Goal: Task Accomplishment & Management: Use online tool/utility

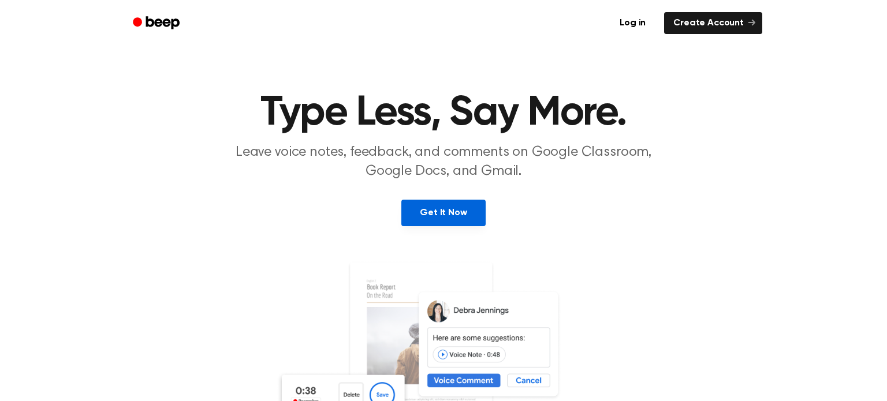
click at [408, 212] on link "Get It Now" at bounding box center [443, 213] width 84 height 27
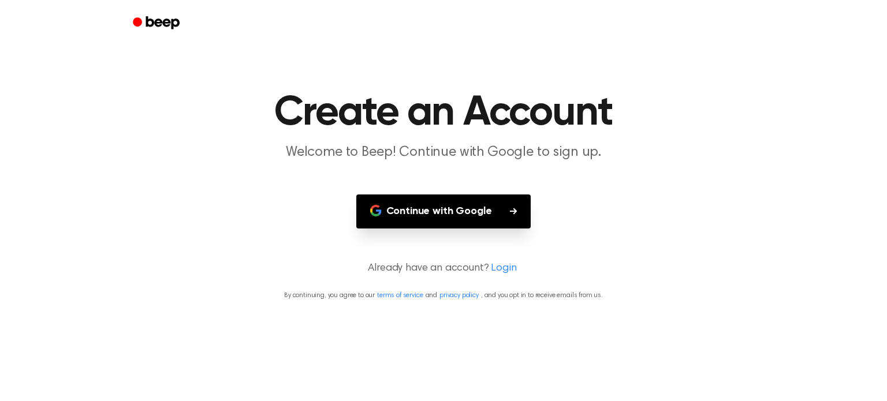
click at [420, 201] on button "Continue with Google" at bounding box center [443, 212] width 175 height 34
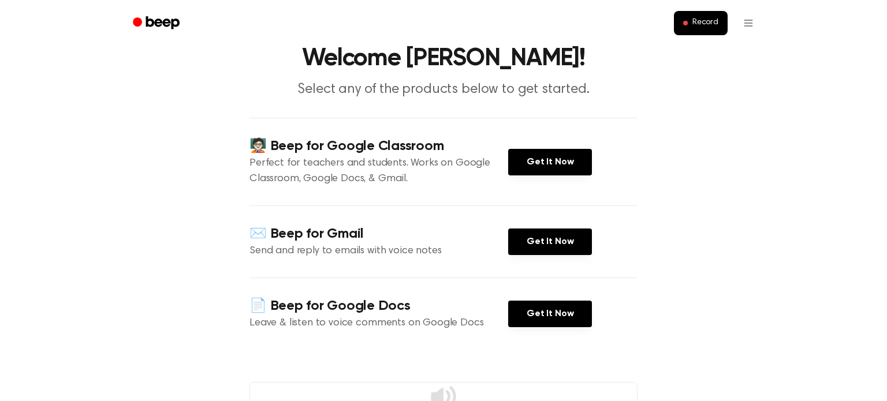
scroll to position [46, 0]
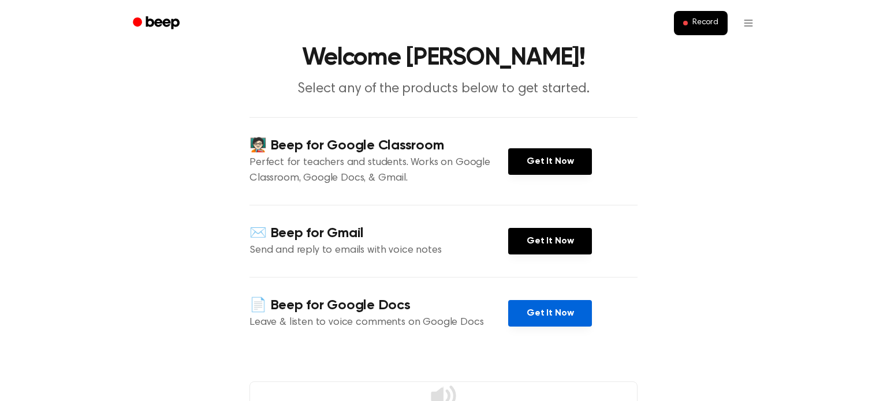
click at [518, 304] on link "Get It Now" at bounding box center [550, 313] width 84 height 27
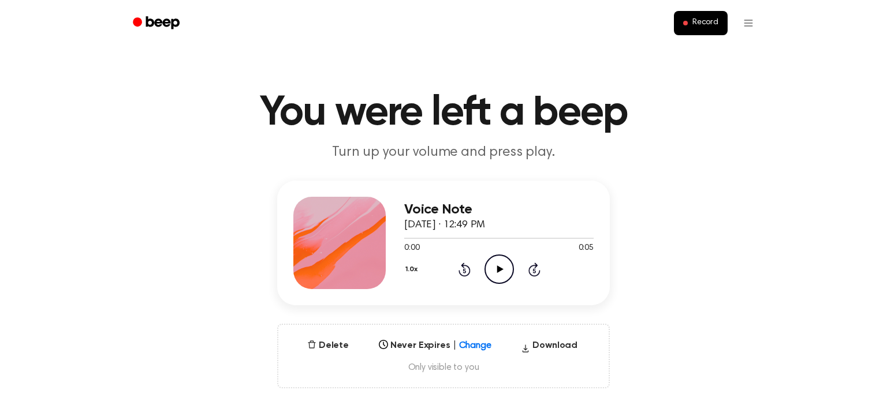
click at [501, 264] on icon "Play Audio" at bounding box center [499, 269] width 29 height 29
click at [465, 267] on icon "Rewind 5 seconds" at bounding box center [464, 269] width 13 height 15
click at [520, 302] on div "Voice Note September 30, 2025 · 12:49 PM 0:00 0:05 Your browser does not suppor…" at bounding box center [443, 243] width 333 height 125
click at [490, 260] on icon "Play Audio" at bounding box center [499, 269] width 29 height 29
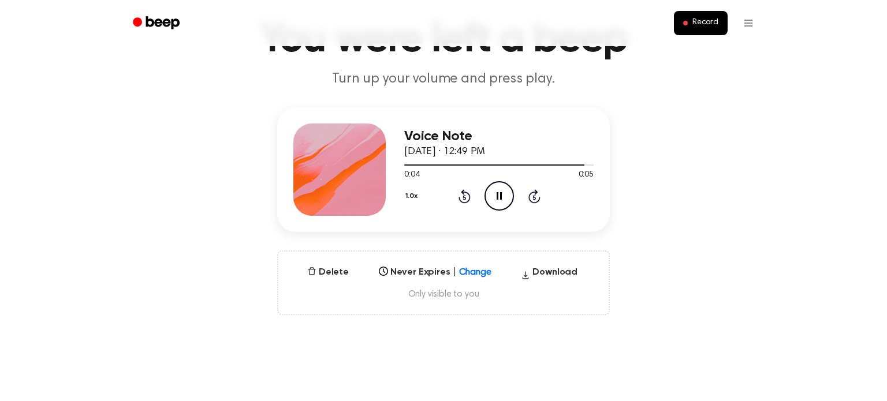
scroll to position [87, 0]
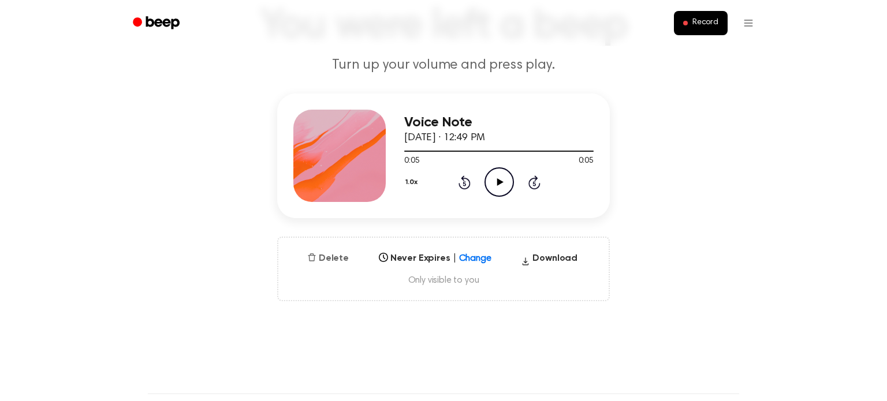
click at [315, 255] on icon "button" at bounding box center [312, 258] width 8 height 8
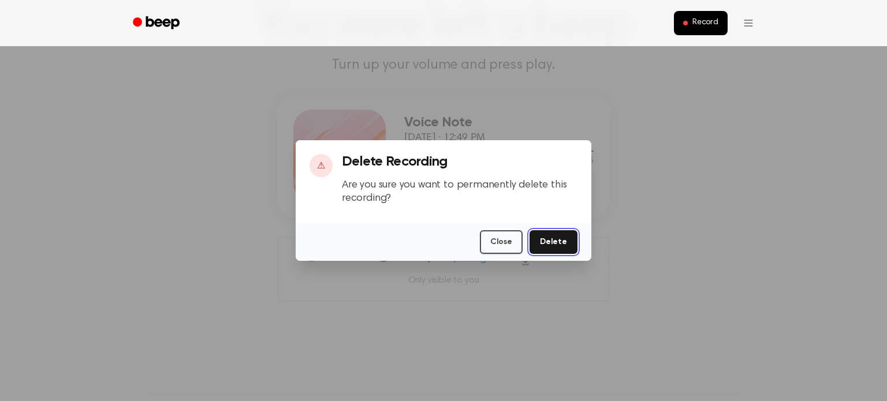
click at [541, 241] on button "Delete" at bounding box center [554, 242] width 48 height 24
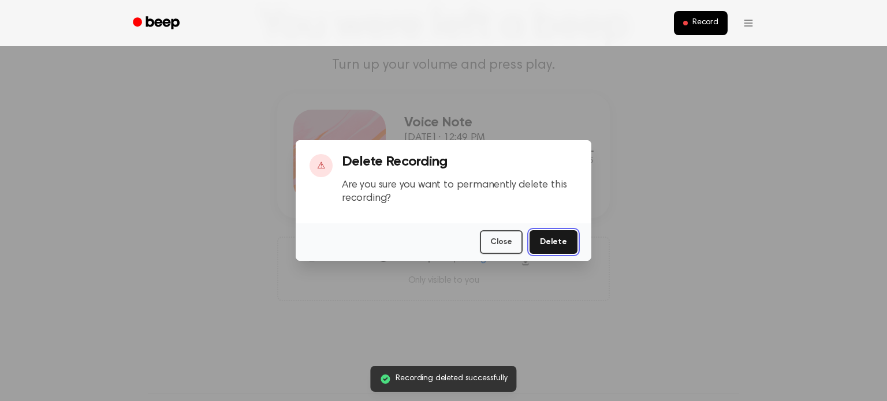
click at [550, 243] on button "Delete" at bounding box center [554, 242] width 48 height 24
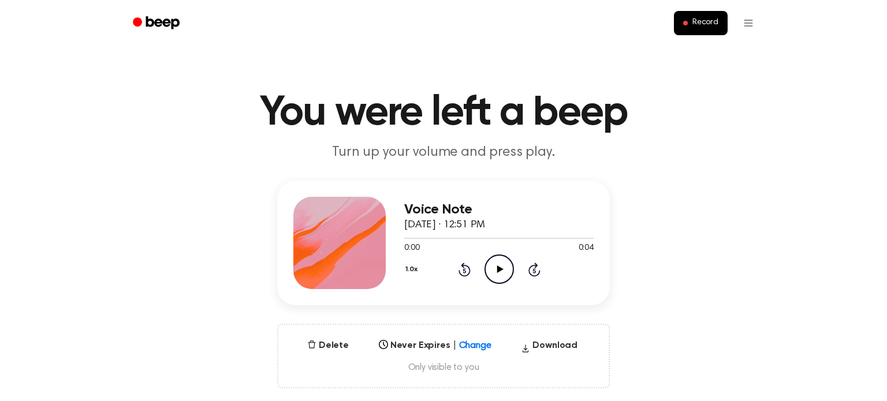
click at [498, 272] on icon at bounding box center [500, 270] width 6 height 8
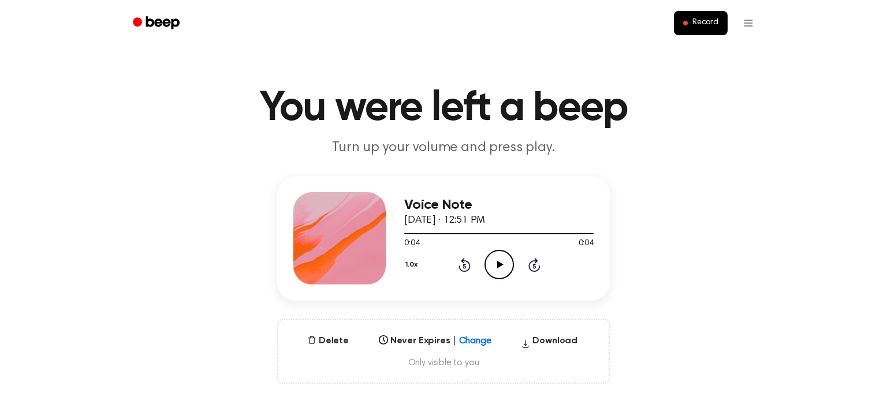
scroll to position [5, 0]
click at [490, 270] on icon "Play Audio" at bounding box center [499, 264] width 29 height 29
click at [329, 347] on button "Delete" at bounding box center [328, 341] width 51 height 14
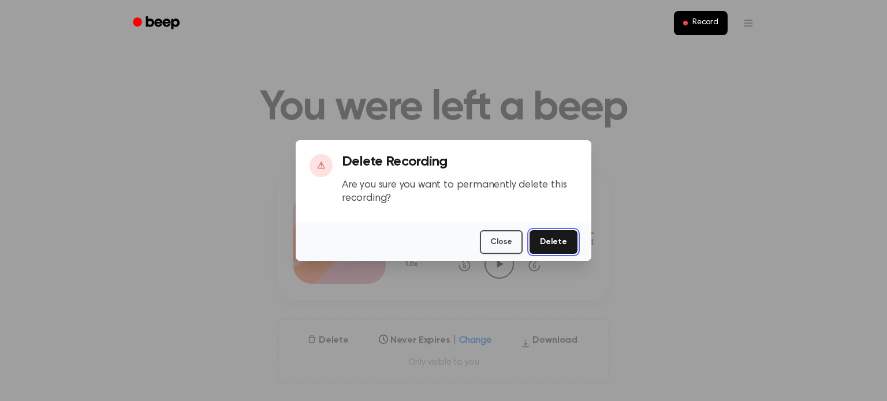
click at [549, 233] on button "Delete" at bounding box center [554, 242] width 48 height 24
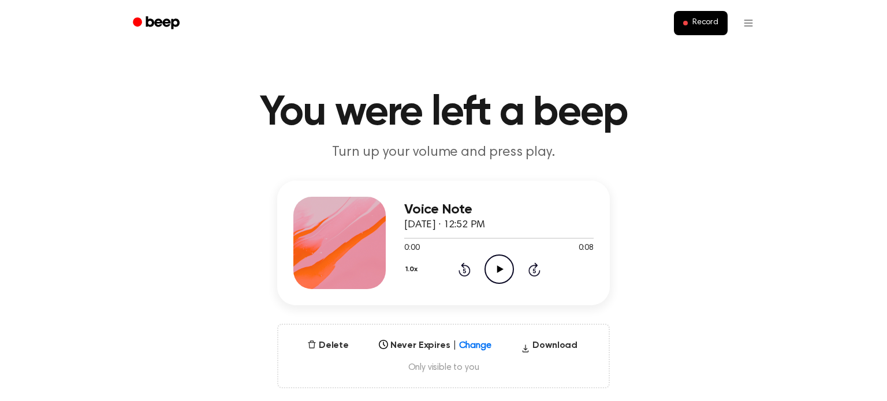
click at [494, 270] on icon "Play Audio" at bounding box center [499, 269] width 29 height 29
click at [497, 268] on icon "Play Audio" at bounding box center [499, 269] width 29 height 29
click at [331, 349] on button "Delete" at bounding box center [328, 346] width 51 height 14
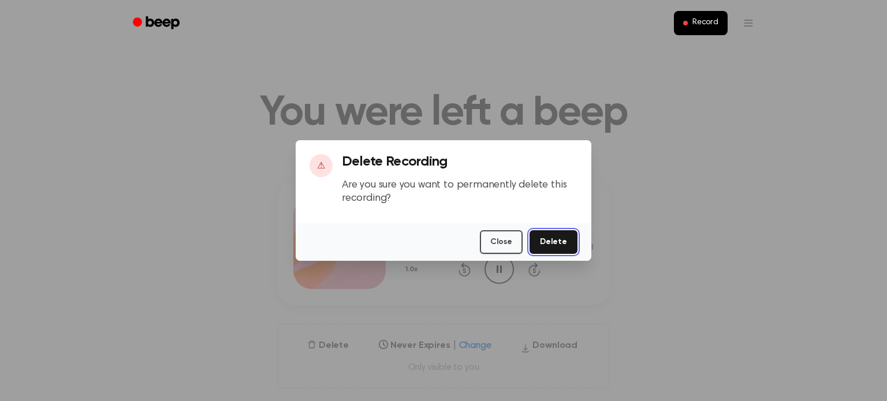
click at [556, 252] on button "Delete" at bounding box center [554, 242] width 48 height 24
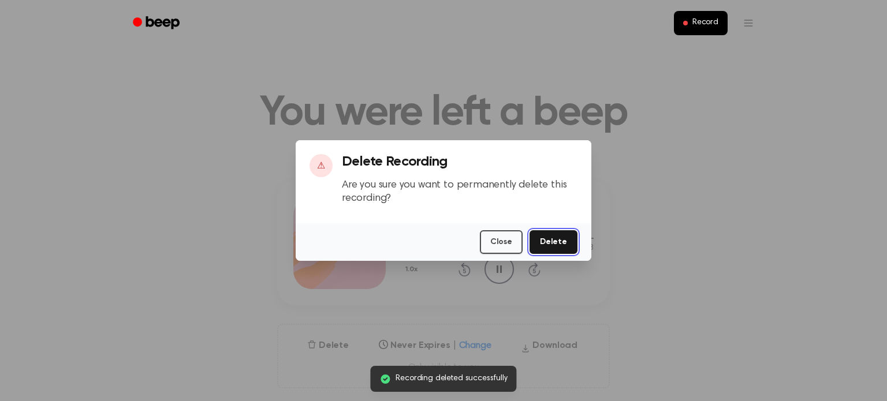
click at [556, 247] on button "Delete" at bounding box center [554, 242] width 48 height 24
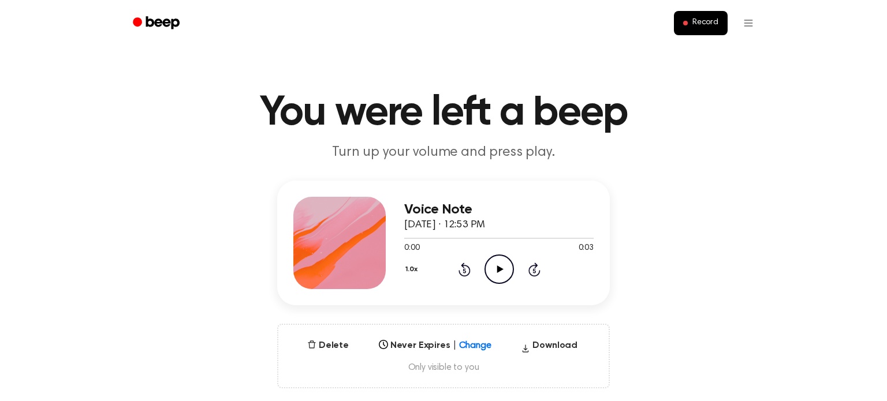
click at [496, 263] on icon "Play Audio" at bounding box center [499, 269] width 29 height 29
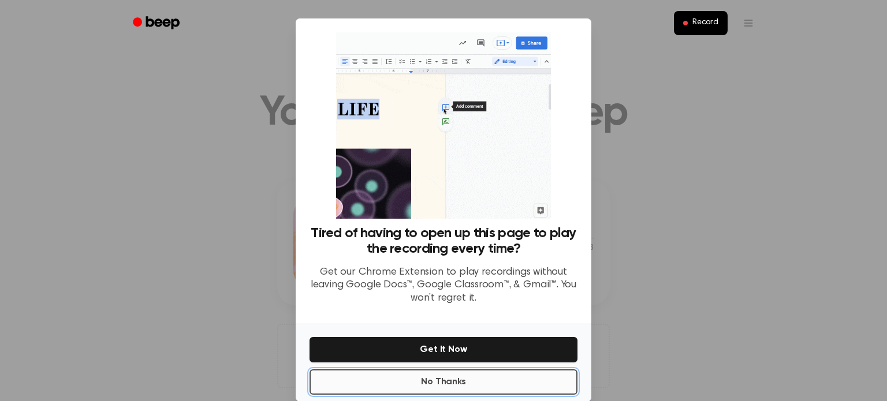
click at [474, 377] on button "No Thanks" at bounding box center [444, 382] width 268 height 25
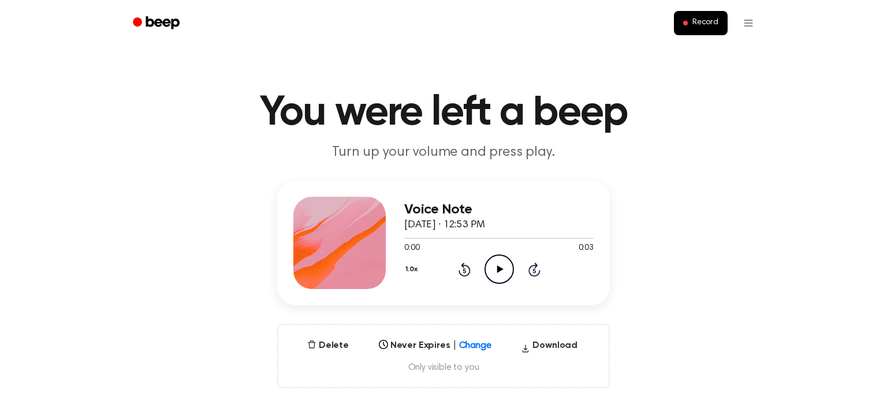
click at [503, 272] on icon "Play Audio" at bounding box center [499, 269] width 29 height 29
